Goal: Task Accomplishment & Management: Complete application form

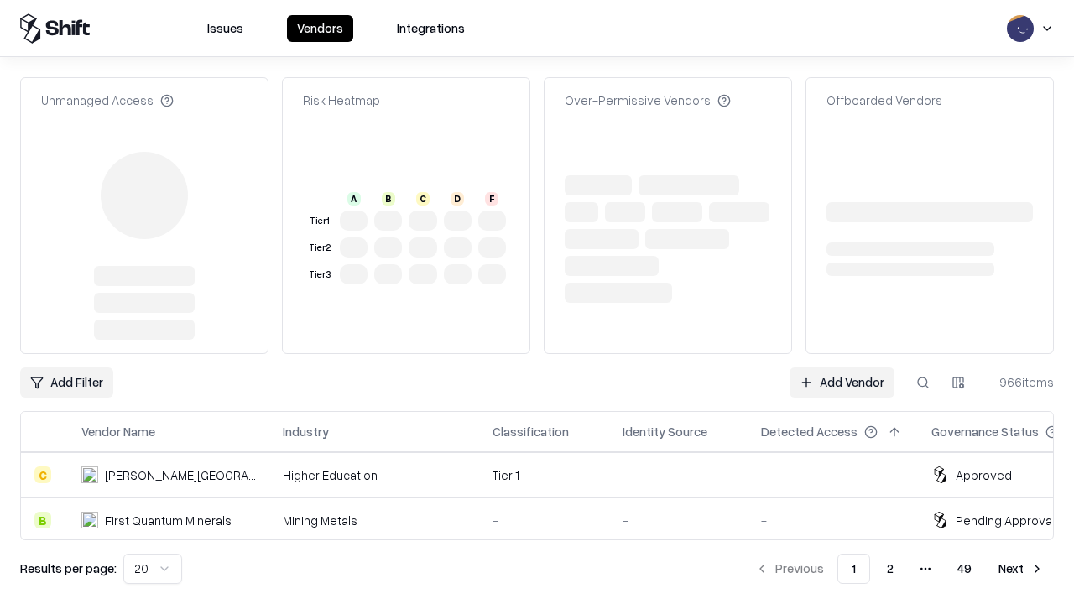
click at [841, 367] on link "Add Vendor" at bounding box center [841, 382] width 105 height 30
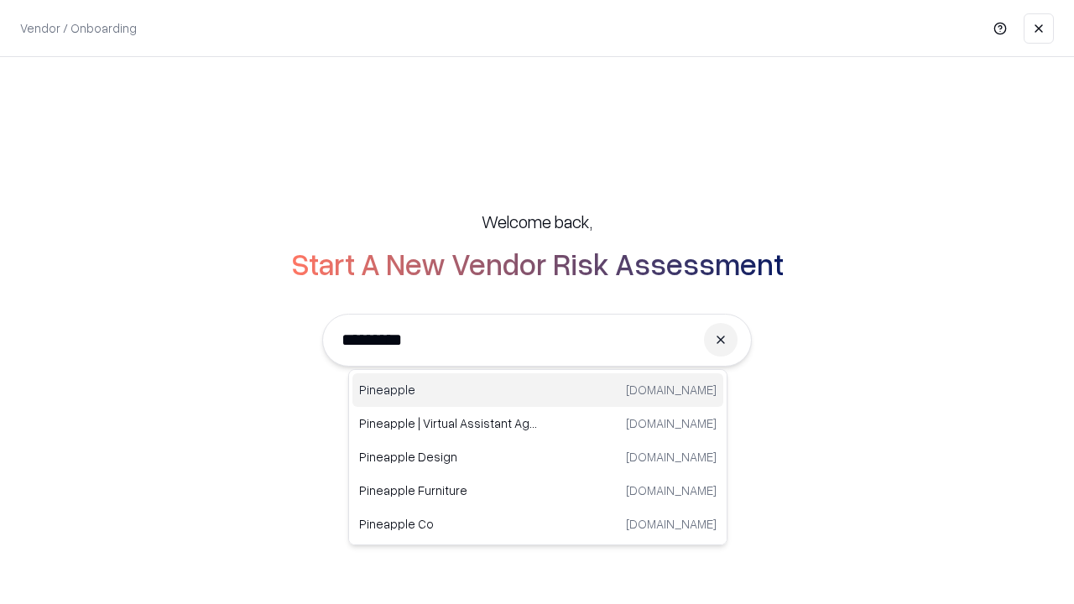
click at [538, 390] on div "Pineapple pineappleenergy.com" at bounding box center [537, 390] width 371 height 34
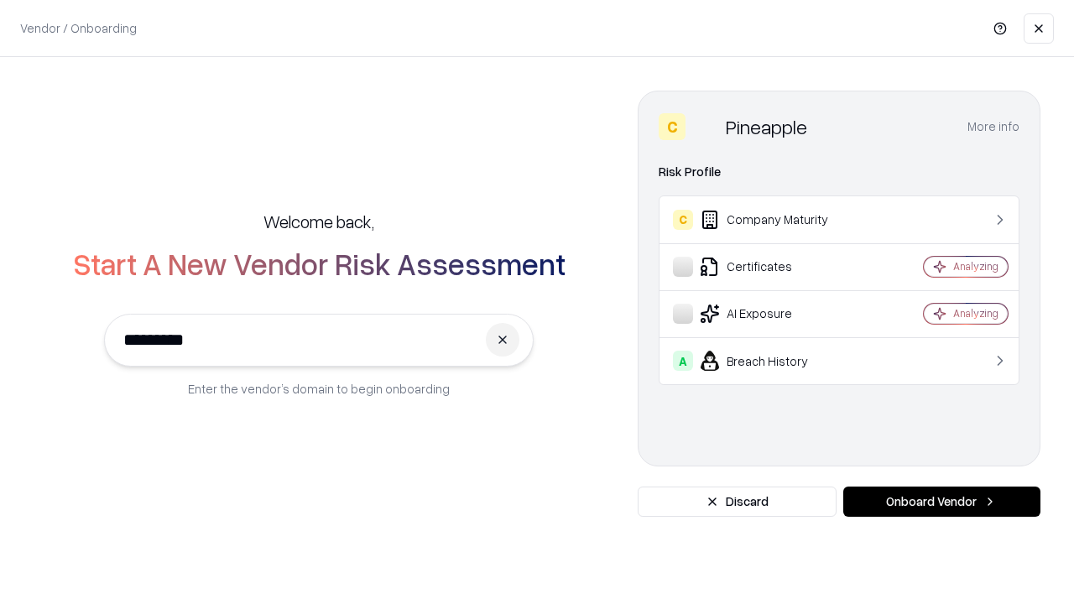
type input "*********"
click at [941, 502] on button "Onboard Vendor" at bounding box center [941, 502] width 197 height 30
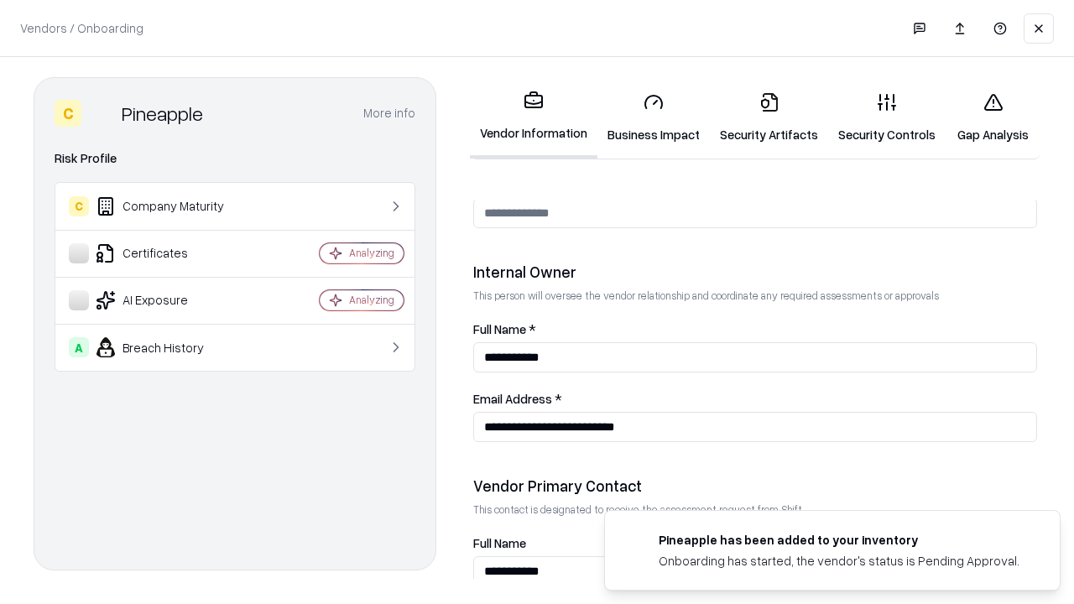
scroll to position [869, 0]
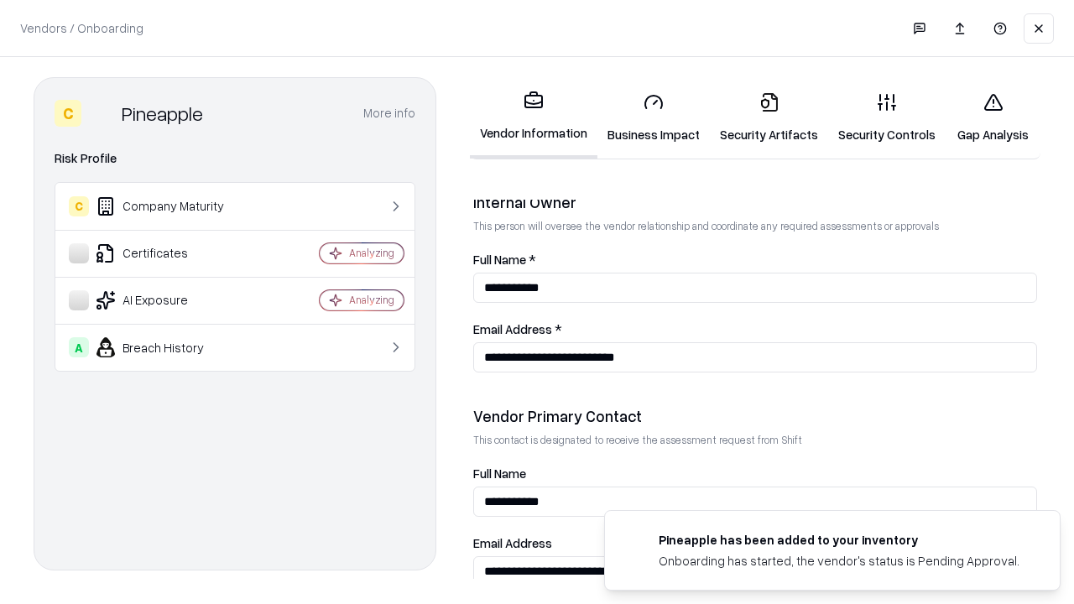
click at [768, 117] on link "Security Artifacts" at bounding box center [769, 118] width 118 height 78
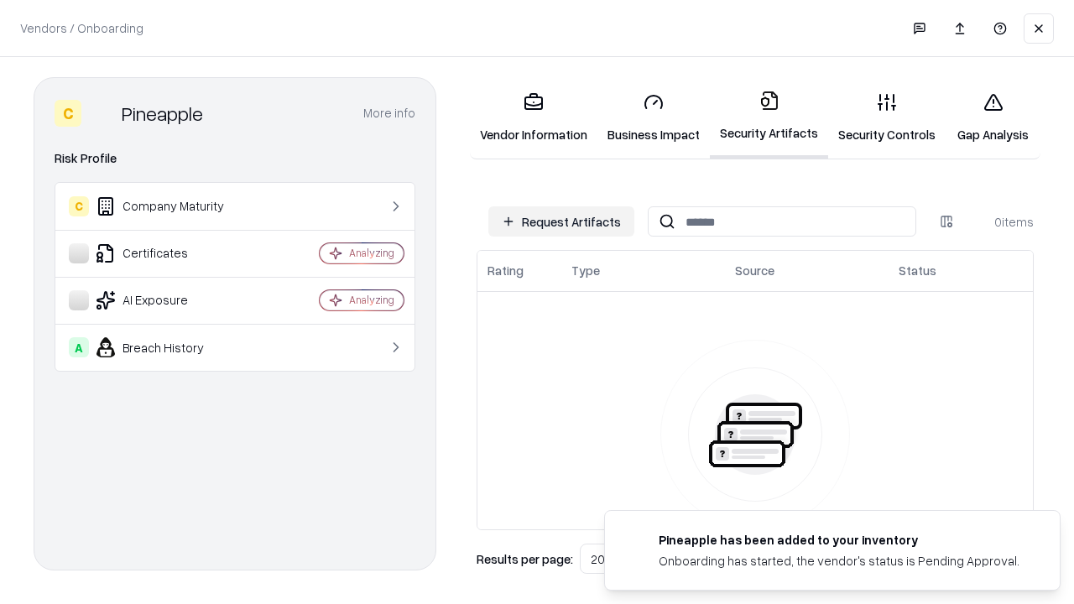
click at [561, 221] on button "Request Artifacts" at bounding box center [561, 221] width 146 height 30
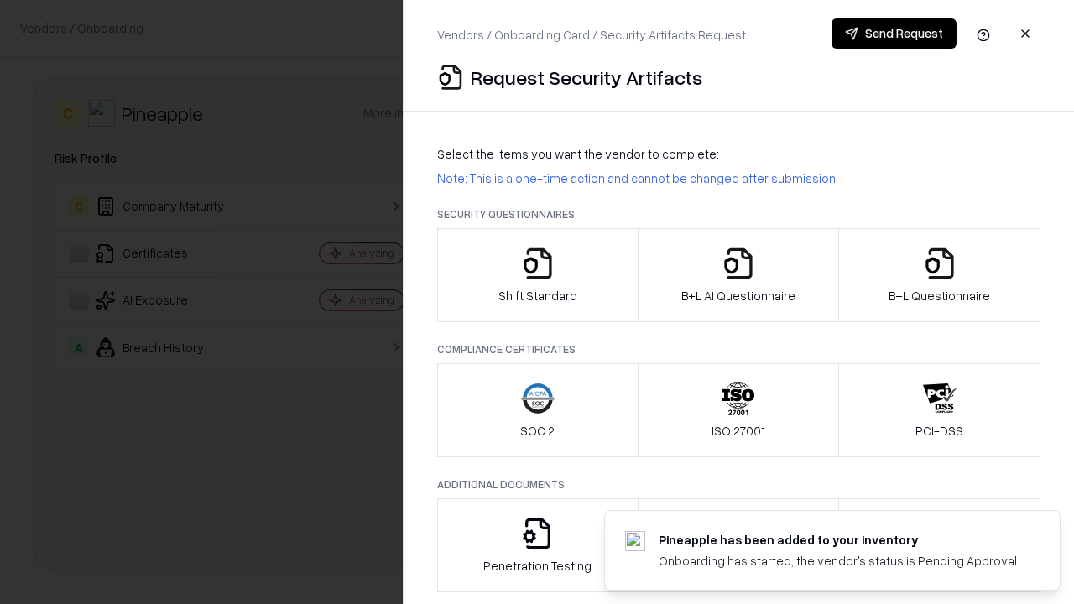
click at [939, 275] on icon "button" at bounding box center [940, 264] width 34 height 34
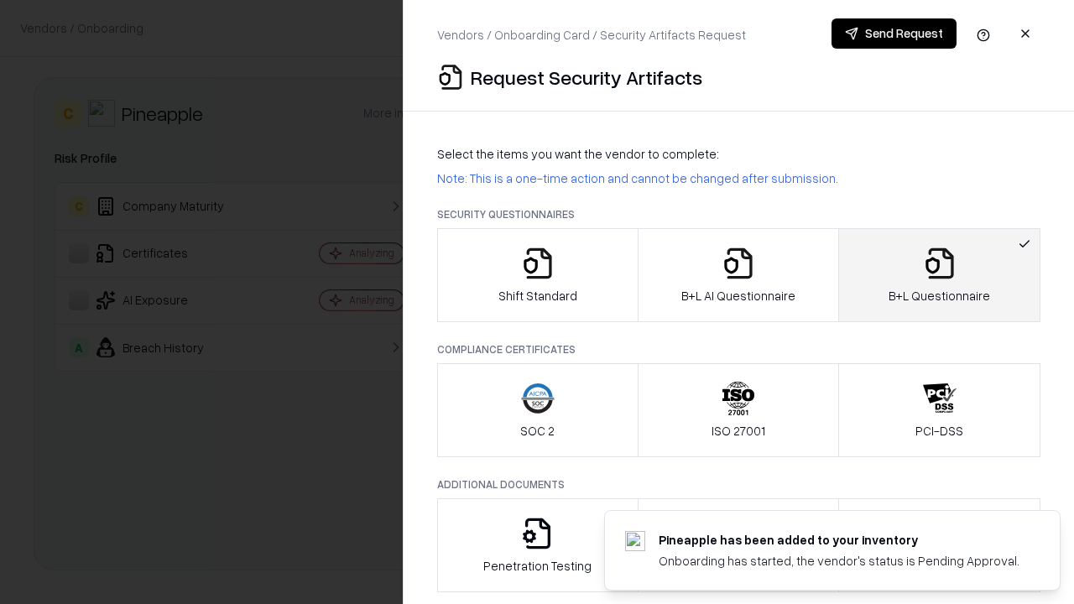
click at [737, 275] on icon "button" at bounding box center [738, 264] width 34 height 34
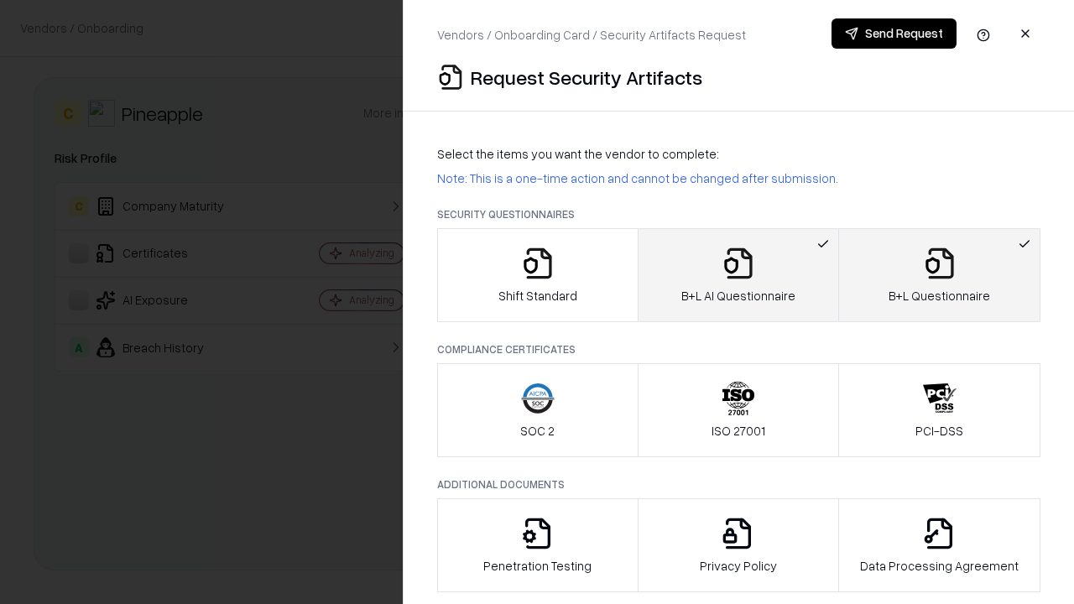
click at [893, 34] on button "Send Request" at bounding box center [893, 33] width 125 height 30
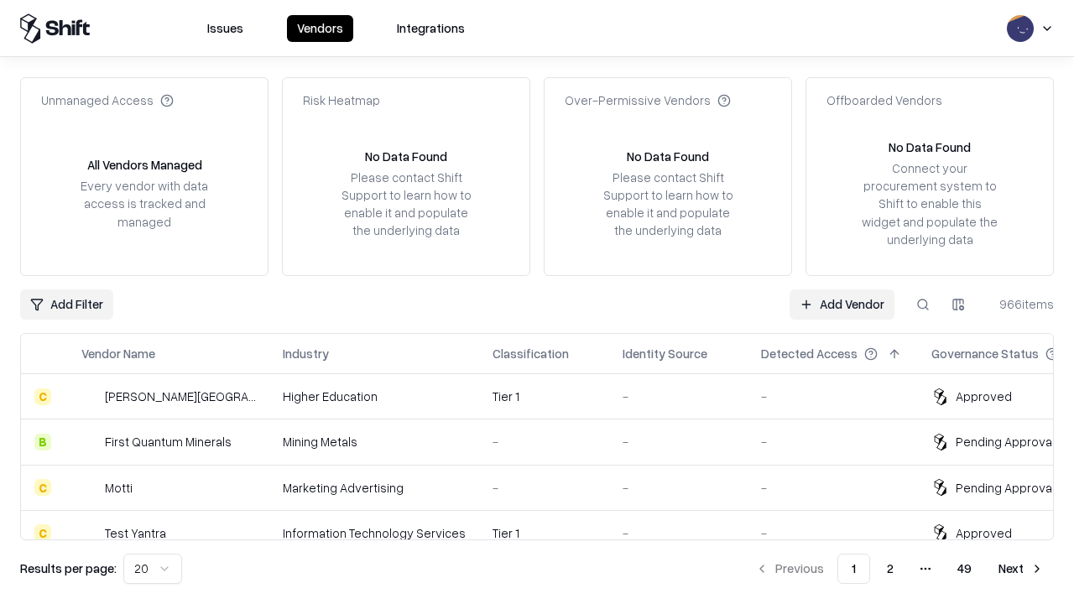
click at [923, 304] on button at bounding box center [923, 304] width 30 height 30
type input "*********"
click at [547, 570] on div "Tier 1" at bounding box center [543, 579] width 103 height 18
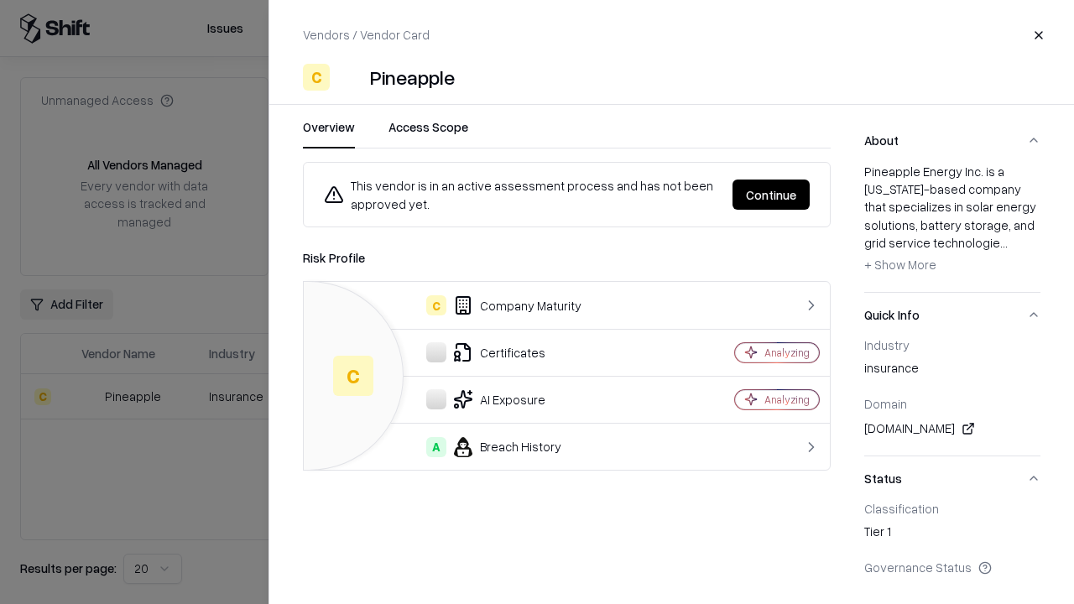
click at [771, 195] on button "Continue" at bounding box center [770, 195] width 77 height 30
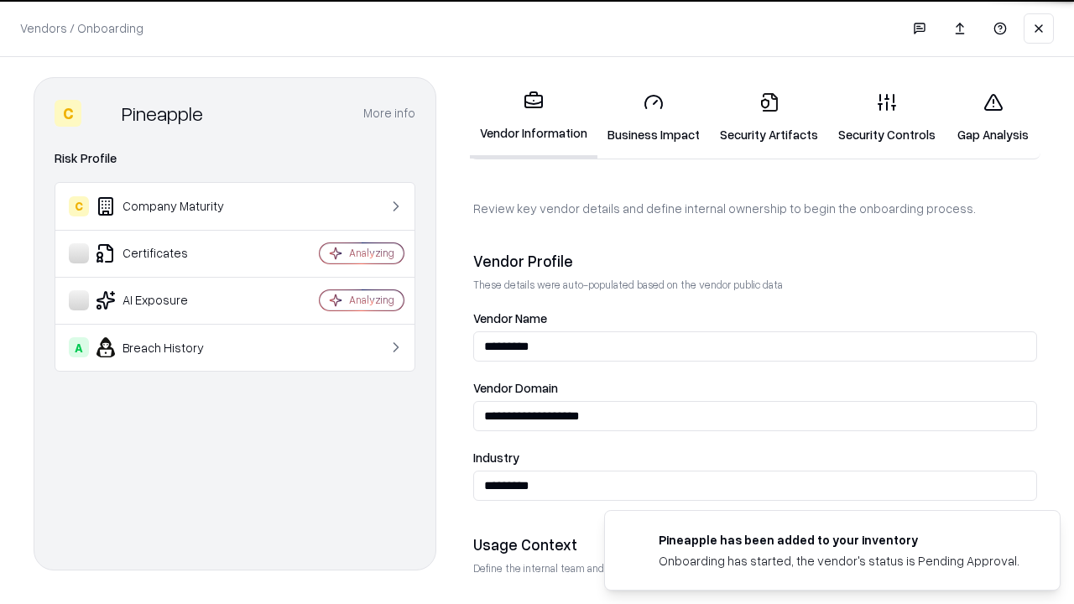
click at [768, 117] on link "Security Artifacts" at bounding box center [769, 118] width 118 height 78
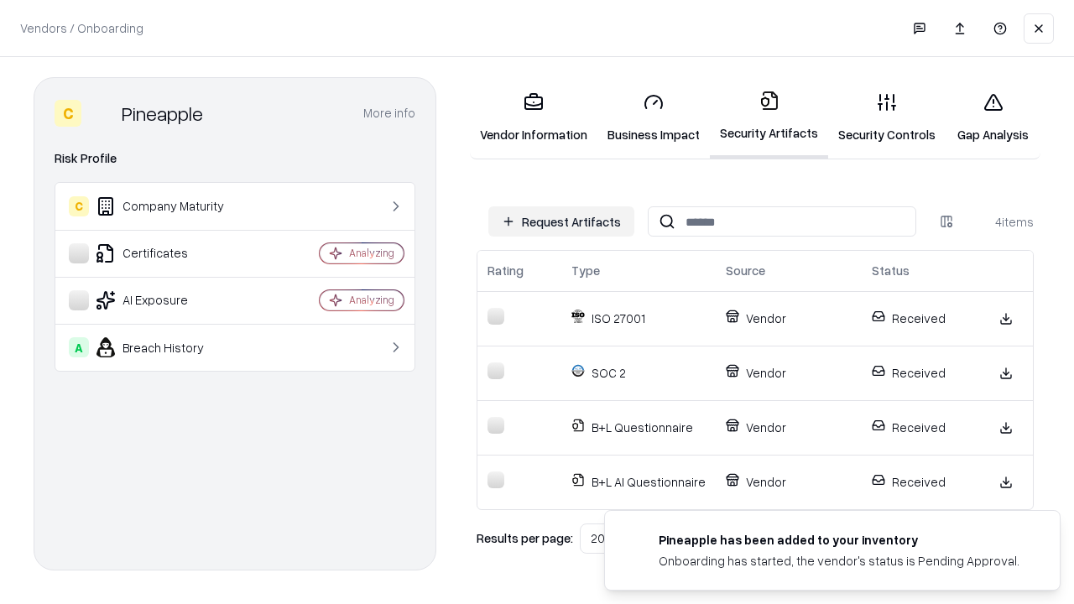
click at [992, 117] on link "Gap Analysis" at bounding box center [992, 118] width 95 height 78
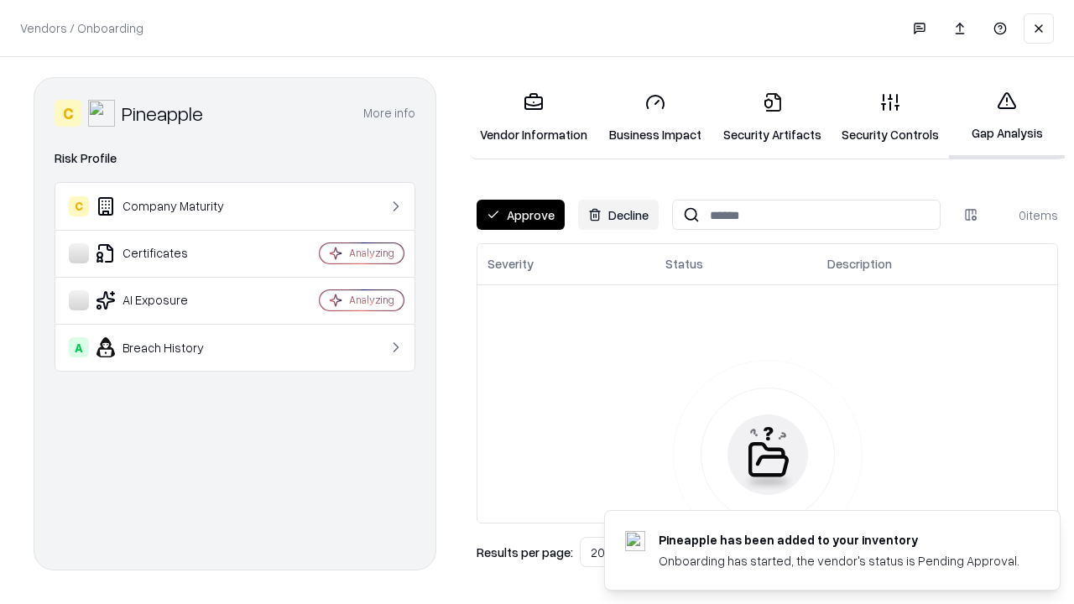
click at [520, 215] on button "Approve" at bounding box center [520, 215] width 88 height 30
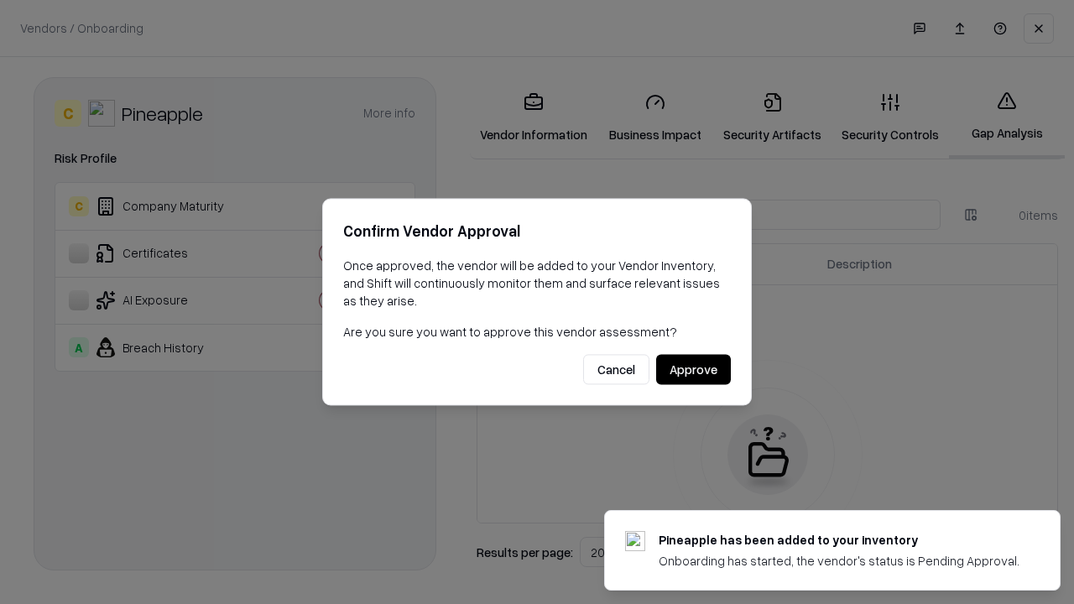
click at [693, 369] on button "Approve" at bounding box center [693, 370] width 75 height 30
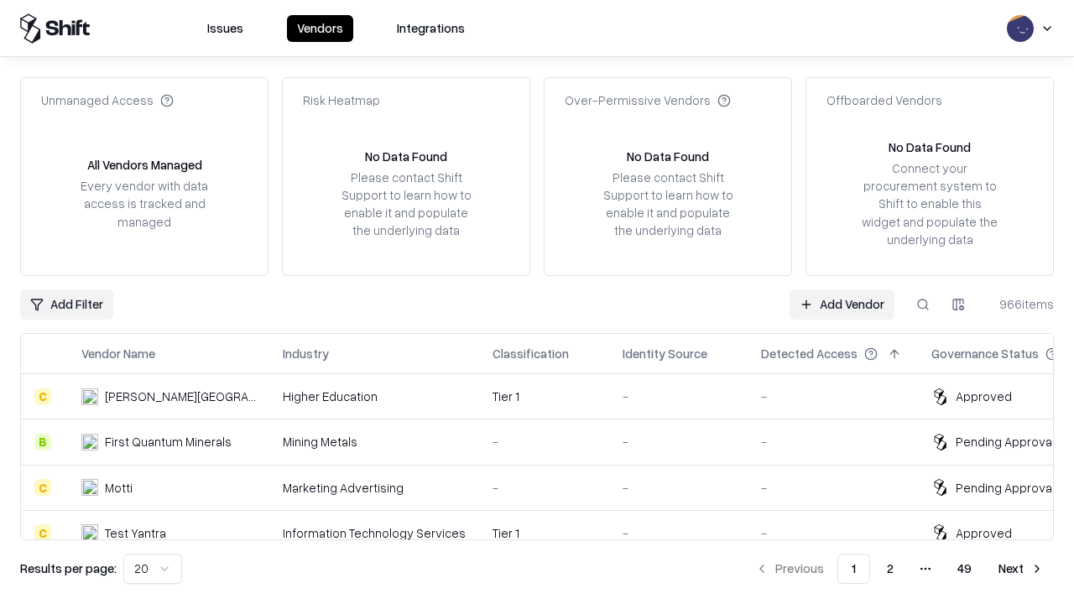
type input "*********"
click at [841, 304] on link "Add Vendor" at bounding box center [841, 304] width 105 height 30
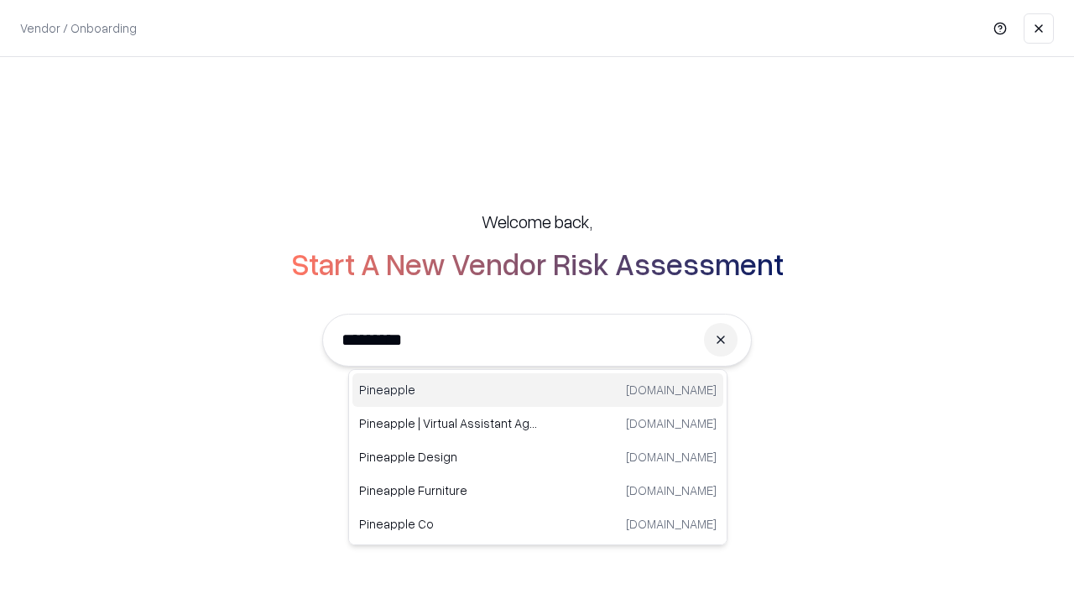
click at [538, 390] on div "Pineapple pineappleenergy.com" at bounding box center [537, 390] width 371 height 34
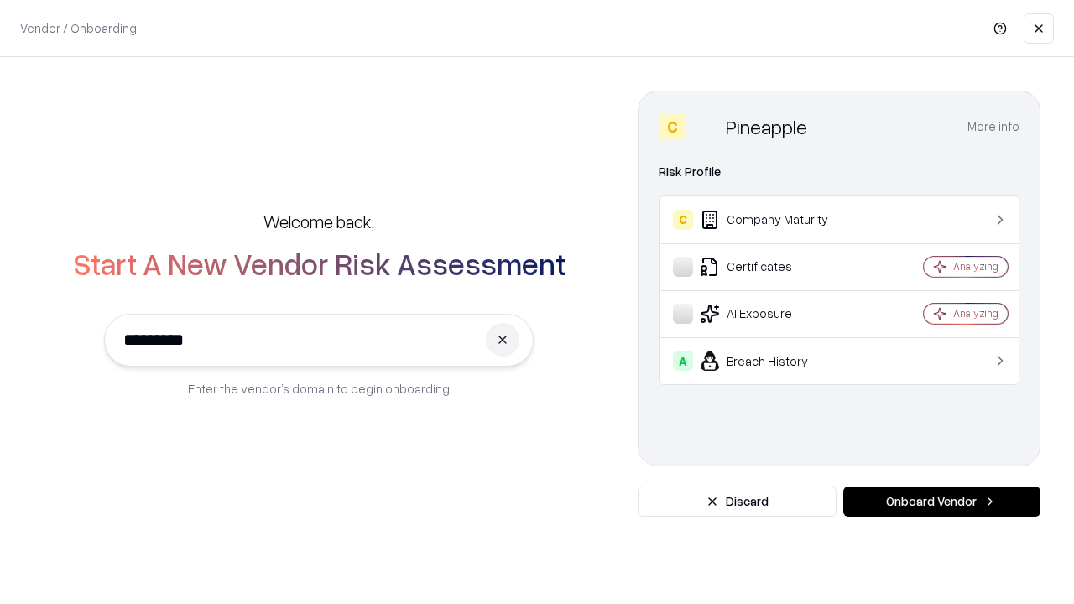
type input "*********"
click at [941, 502] on button "Onboard Vendor" at bounding box center [941, 502] width 197 height 30
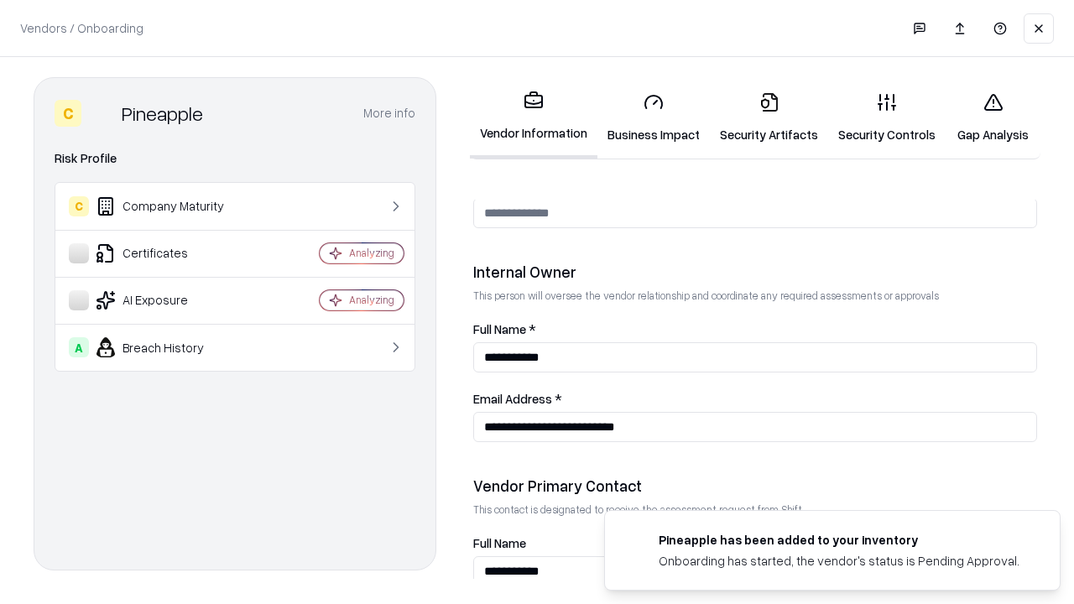
scroll to position [869, 0]
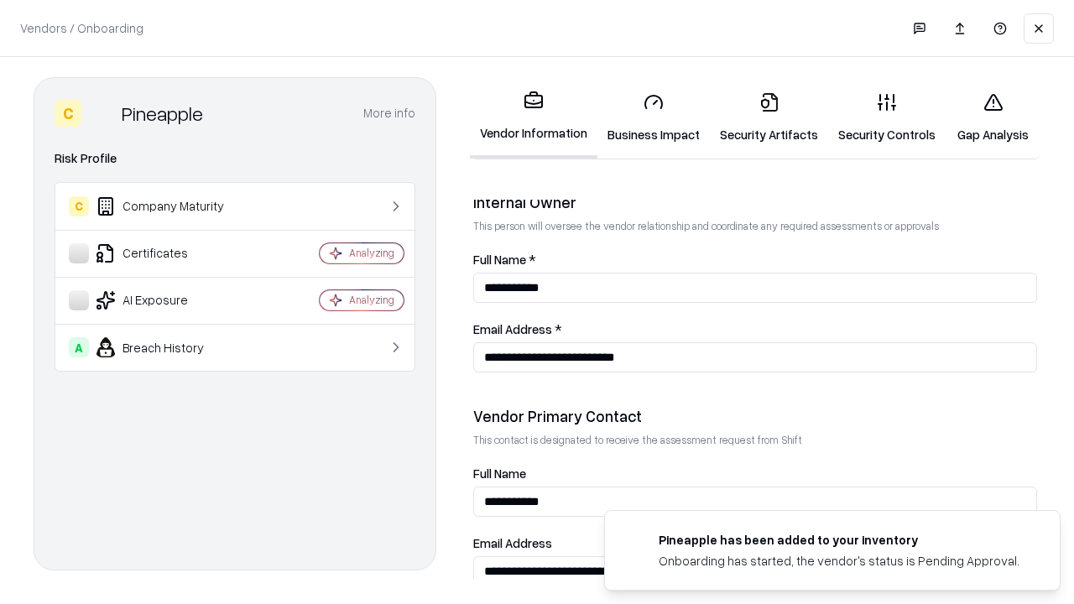
click at [992, 117] on link "Gap Analysis" at bounding box center [992, 118] width 95 height 78
